Goal: Find specific fact: Find specific fact

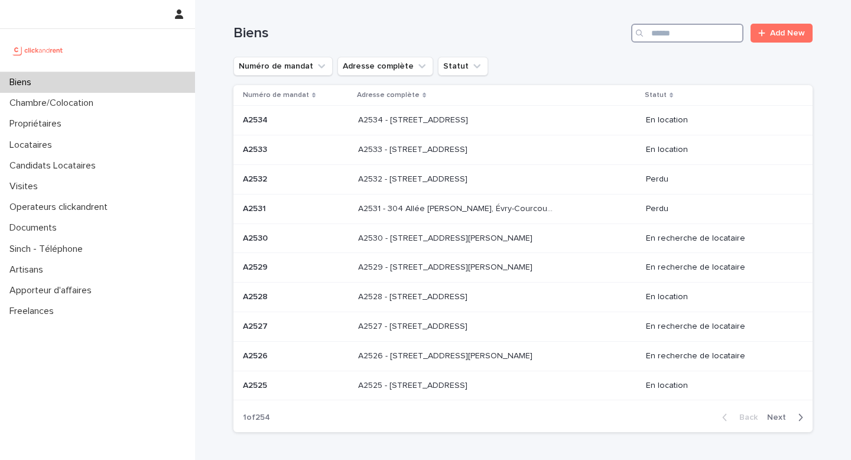
click at [702, 39] on input "Search" at bounding box center [687, 33] width 112 height 19
paste input "*****"
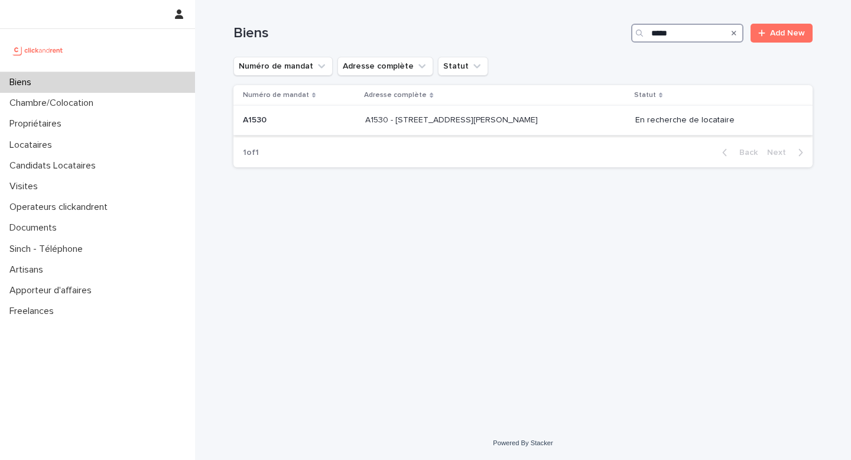
type input "*****"
click at [470, 122] on p "A1530 - [STREET_ADDRESS][PERSON_NAME]" at bounding box center [452, 119] width 175 height 12
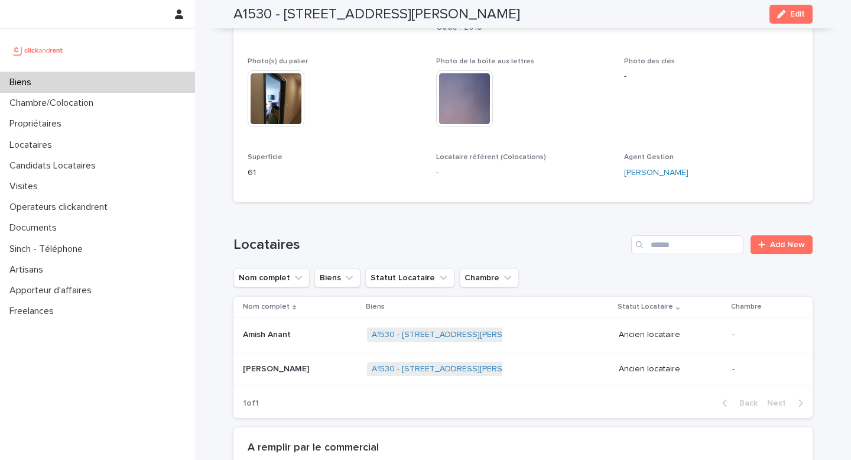
scroll to position [442, 0]
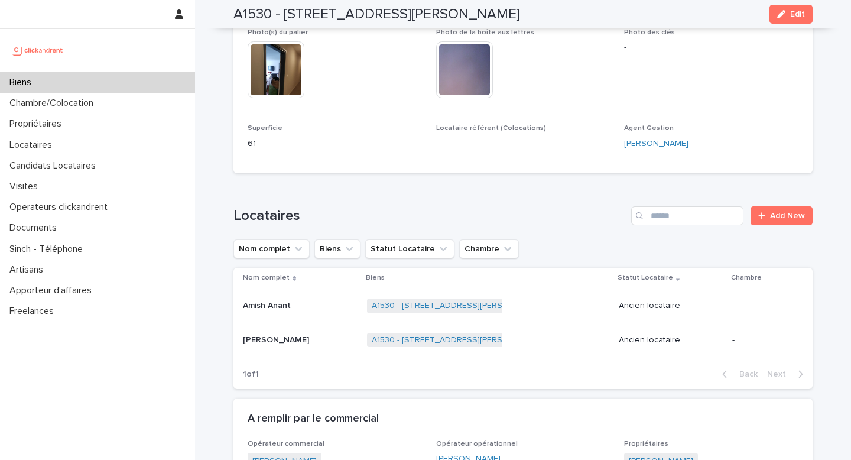
click at [309, 315] on div "Amish Anant Amish Anant" at bounding box center [300, 306] width 115 height 20
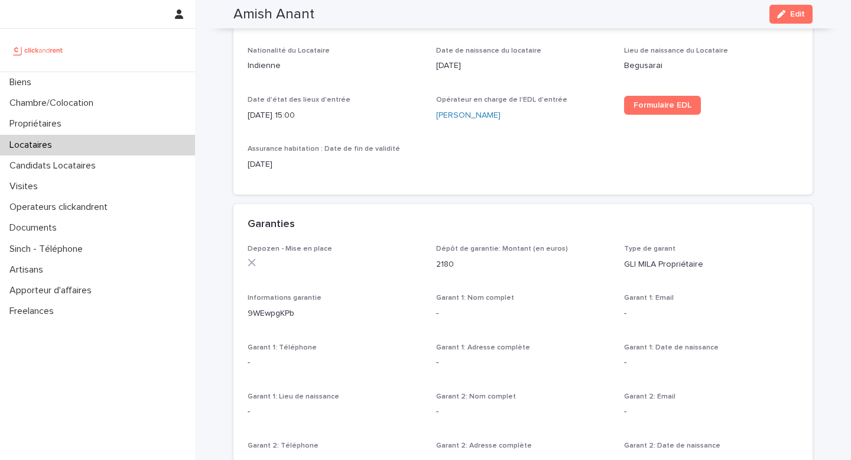
scroll to position [534, 0]
drag, startPoint x: 432, startPoint y: 258, endPoint x: 471, endPoint y: 263, distance: 39.2
click at [471, 263] on div "Depozen - Mise en place Dépôt de garantie: Montant (en euros) 2180 Type de gara…" at bounding box center [523, 383] width 551 height 281
copy p "2180"
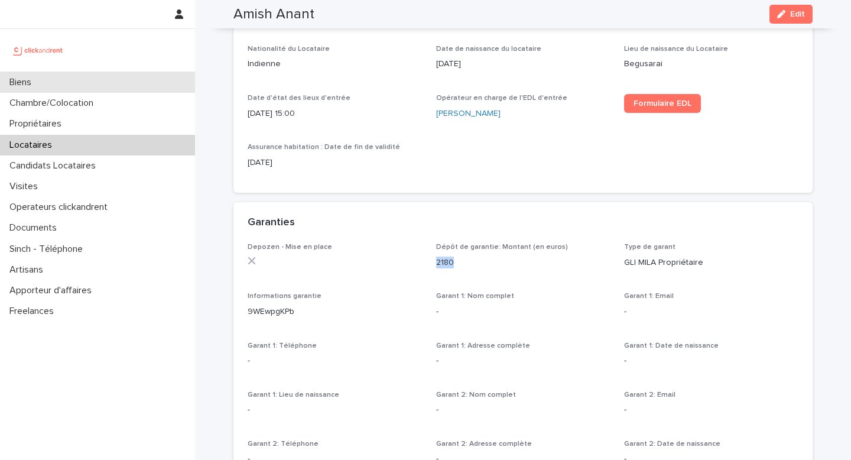
click at [72, 72] on div "Biens" at bounding box center [97, 82] width 195 height 21
